Goal: Task Accomplishment & Management: Manage account settings

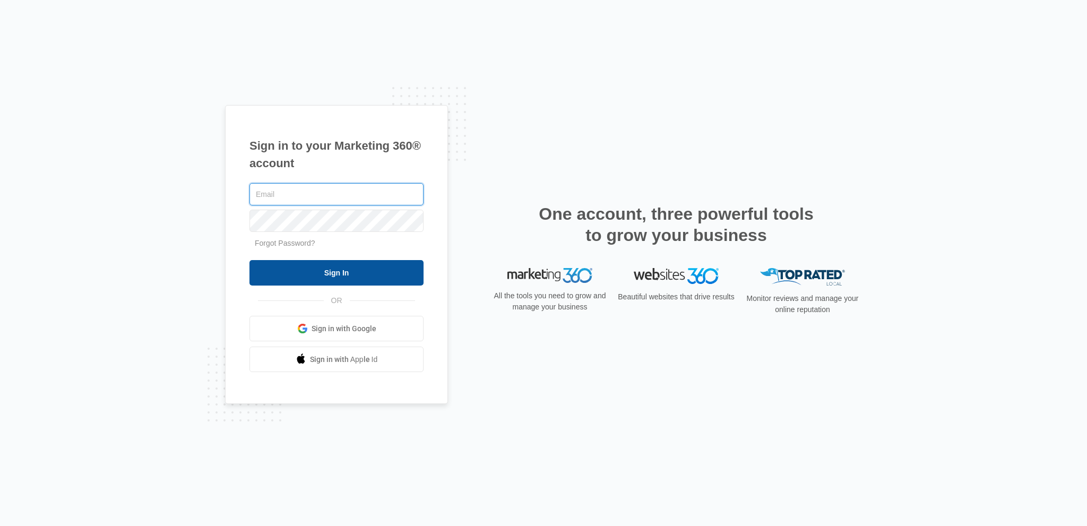
type input "[PERSON_NAME][EMAIL_ADDRESS][DOMAIN_NAME]"
click at [331, 278] on input "Sign In" at bounding box center [336, 272] width 174 height 25
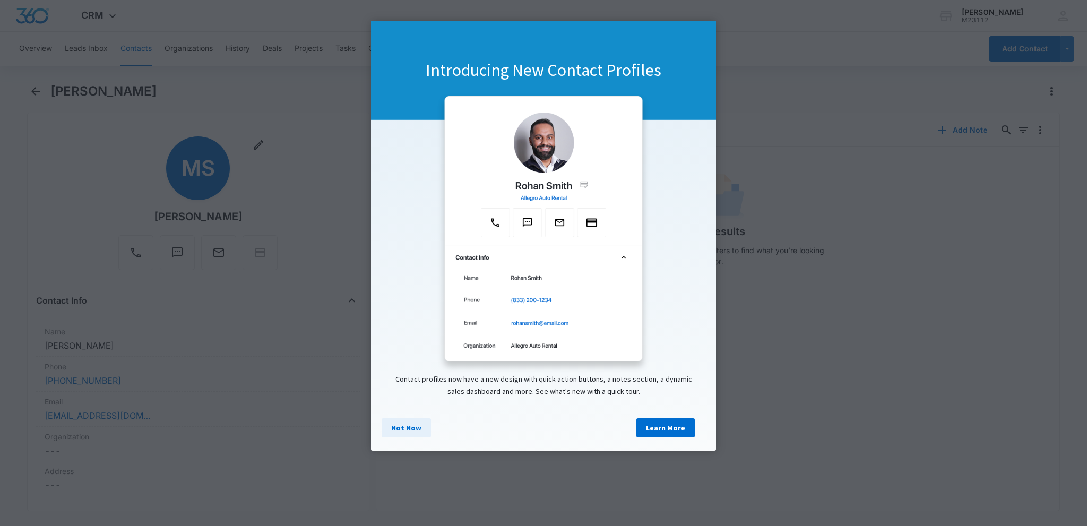
click at [410, 427] on link "Not Now" at bounding box center [406, 427] width 49 height 19
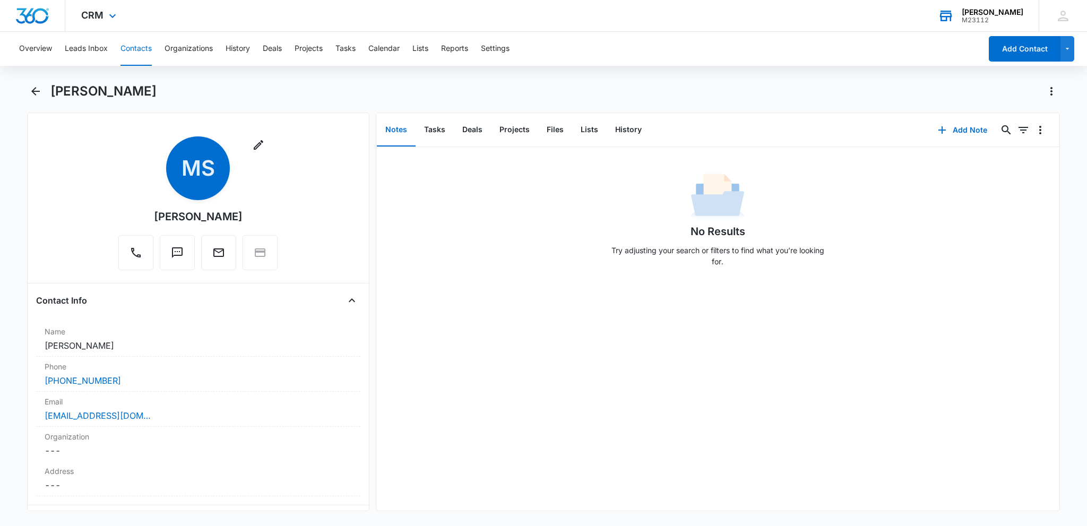
click at [1009, 14] on div "[PERSON_NAME]" at bounding box center [993, 12] width 62 height 8
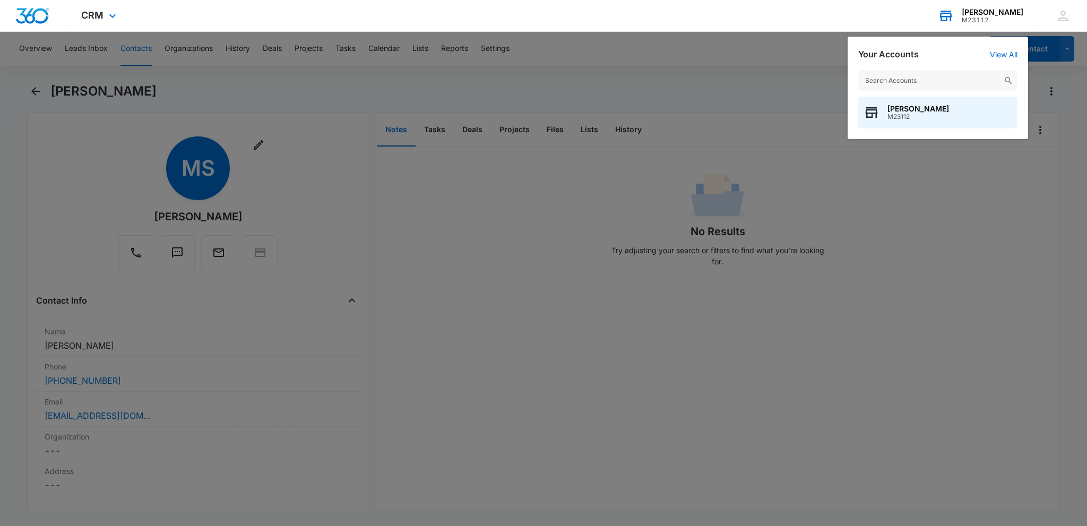
click at [1009, 14] on div "[PERSON_NAME]" at bounding box center [993, 12] width 62 height 8
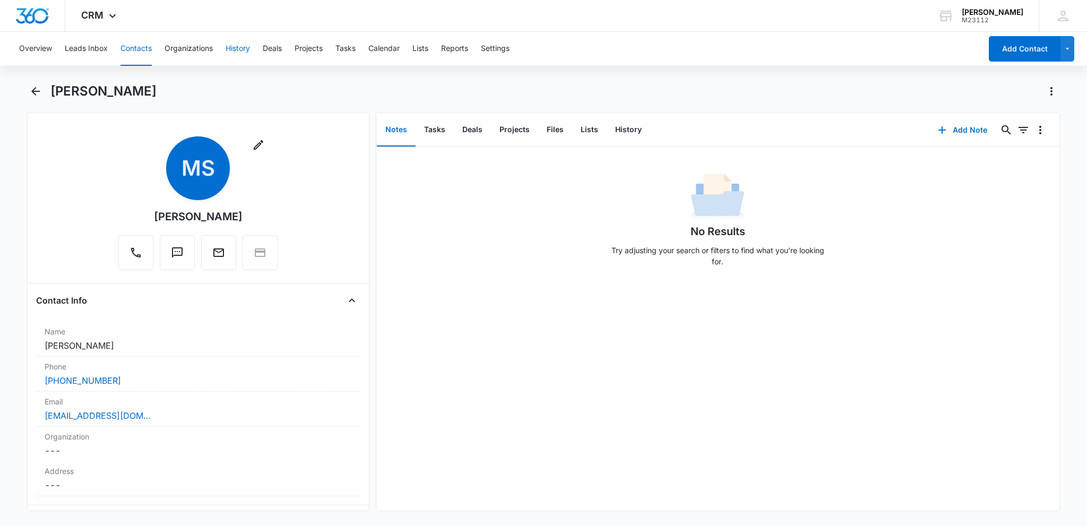
click at [242, 50] on button "History" at bounding box center [238, 49] width 24 height 34
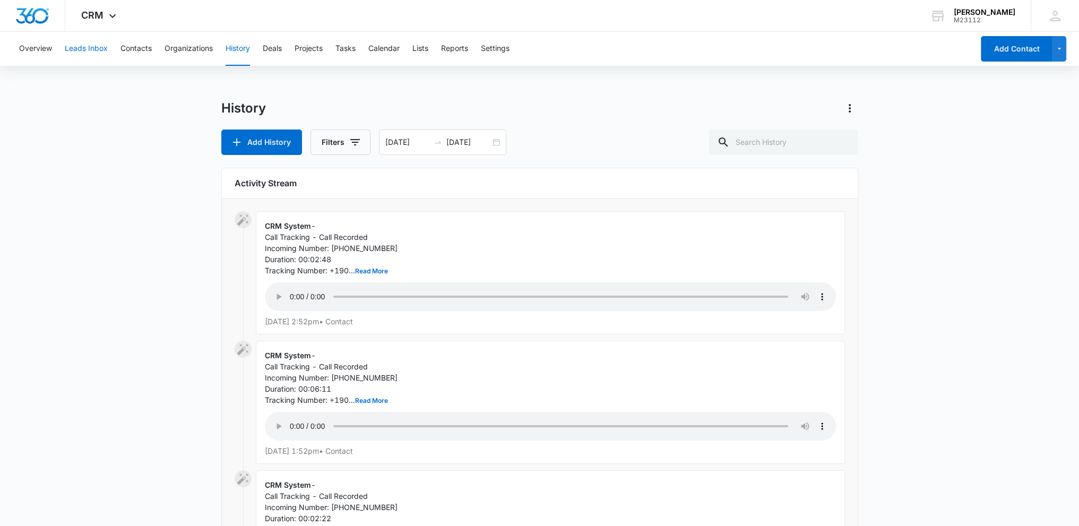
click at [87, 46] on button "Leads Inbox" at bounding box center [86, 49] width 43 height 34
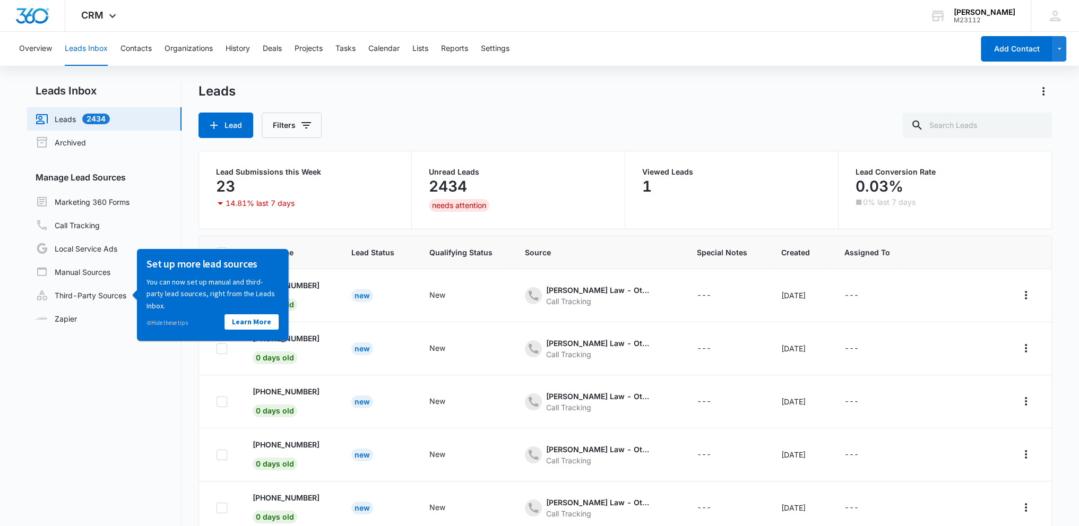
click at [535, 116] on div "Lead Filters" at bounding box center [626, 125] width 854 height 25
click at [148, 356] on nav "Leads Inbox Leads 2434 Archived Manage Lead Sources Marketing 360 Forms Call Tr…" at bounding box center [104, 340] width 154 height 514
click at [288, 204] on p "14.81% last 7 days" at bounding box center [260, 203] width 69 height 7
click at [328, 304] on td "[PHONE_NUMBER] 0 days old" at bounding box center [289, 295] width 99 height 53
click at [267, 324] on link "Learn More" at bounding box center [252, 321] width 54 height 15
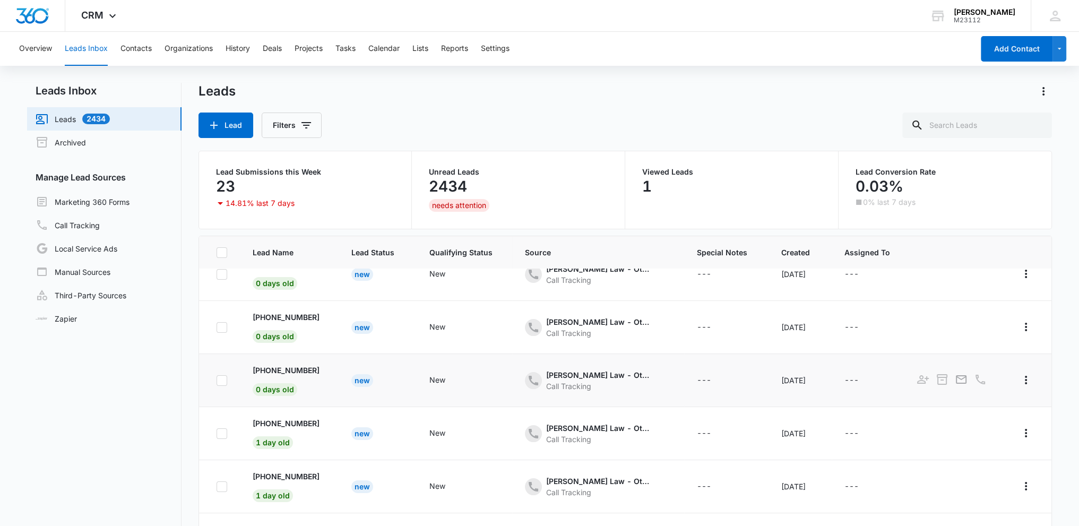
scroll to position [83, 0]
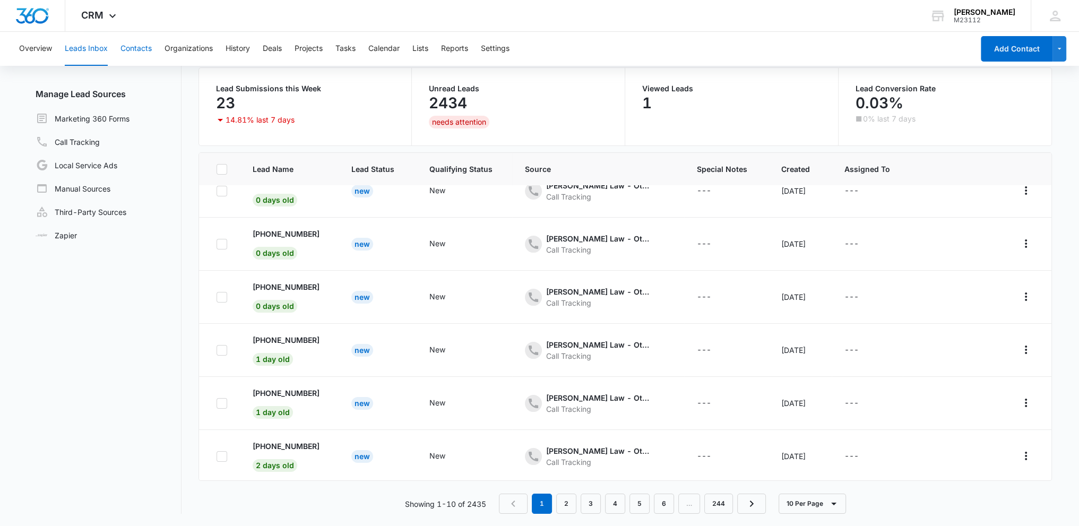
click at [135, 51] on button "Contacts" at bounding box center [135, 49] width 31 height 34
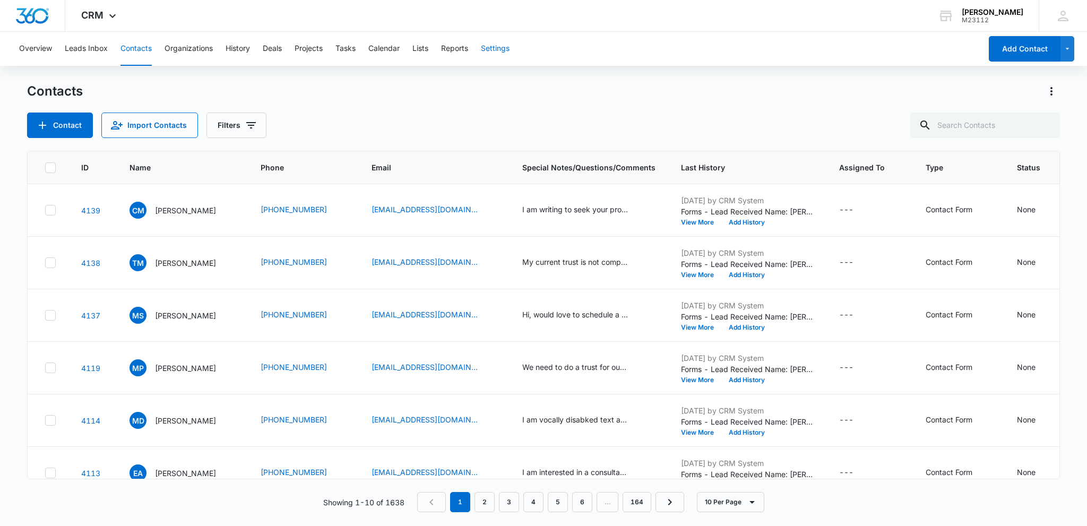
click at [492, 50] on button "Settings" at bounding box center [495, 49] width 29 height 34
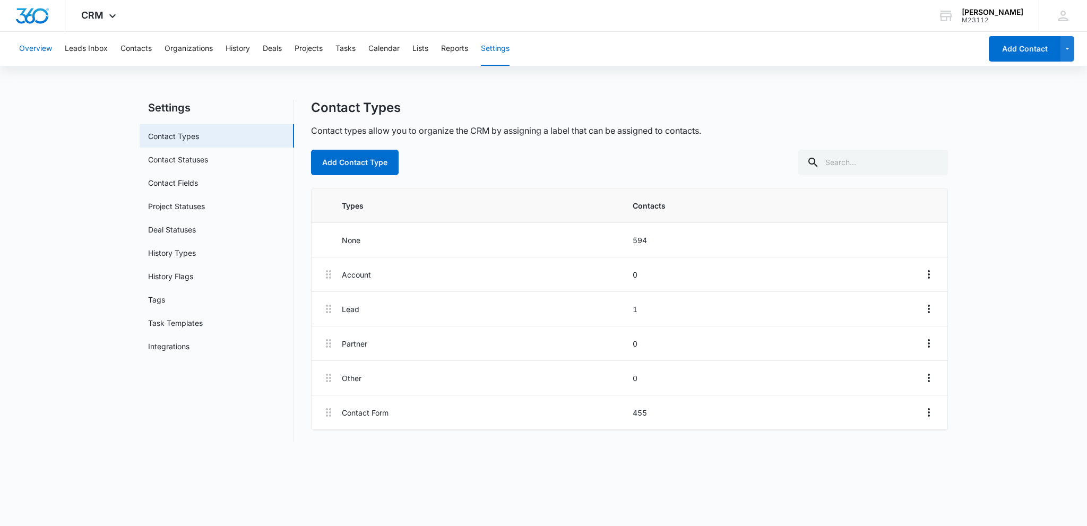
click at [46, 47] on button "Overview" at bounding box center [35, 49] width 33 height 34
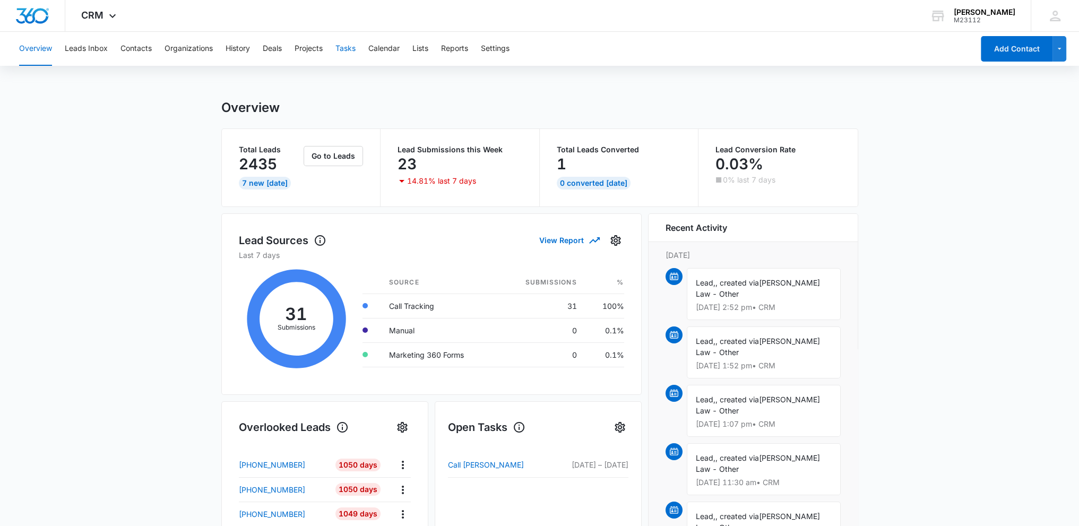
click at [343, 44] on button "Tasks" at bounding box center [345, 49] width 20 height 34
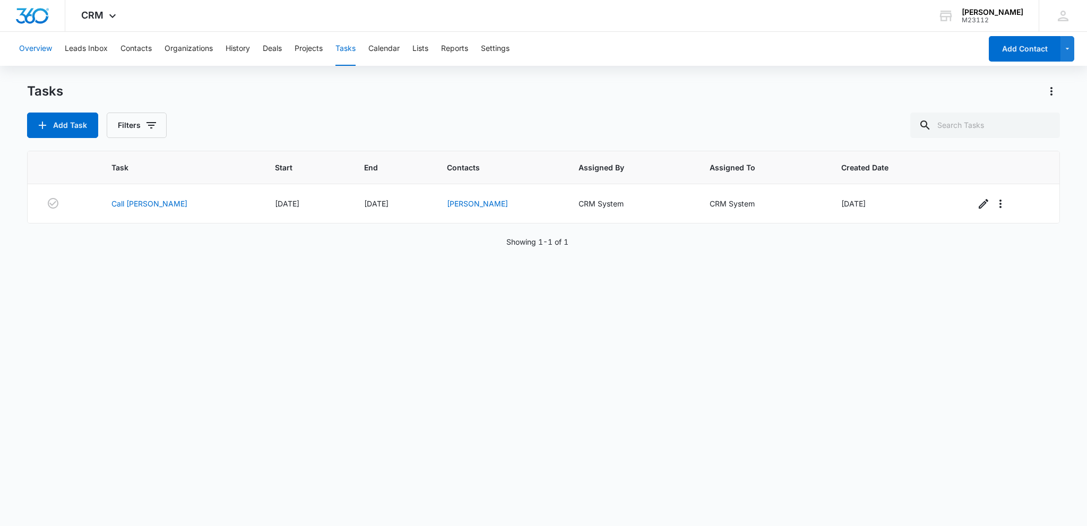
click at [43, 50] on button "Overview" at bounding box center [35, 49] width 33 height 34
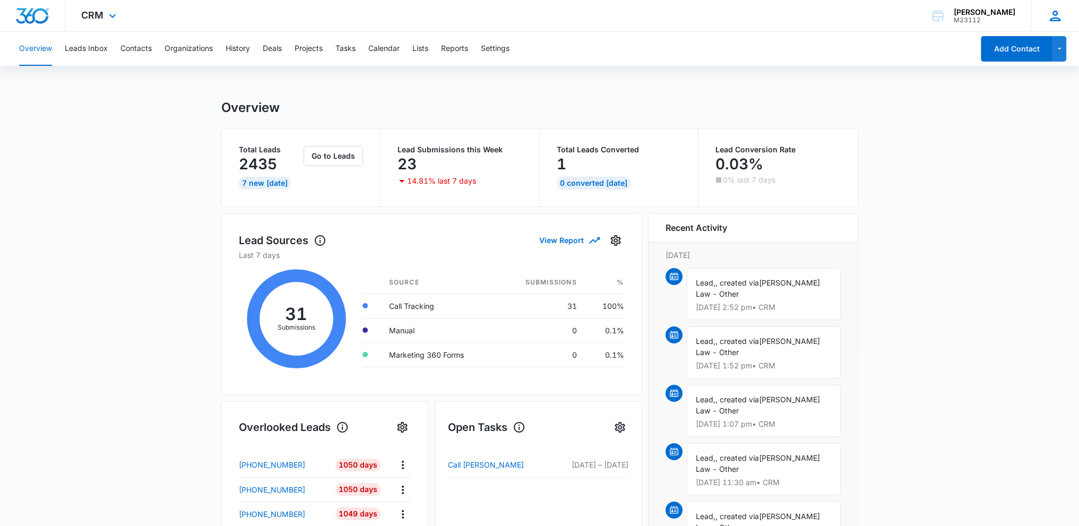
click at [1051, 14] on icon at bounding box center [1055, 16] width 16 height 16
